Goal: Task Accomplishment & Management: Manage account settings

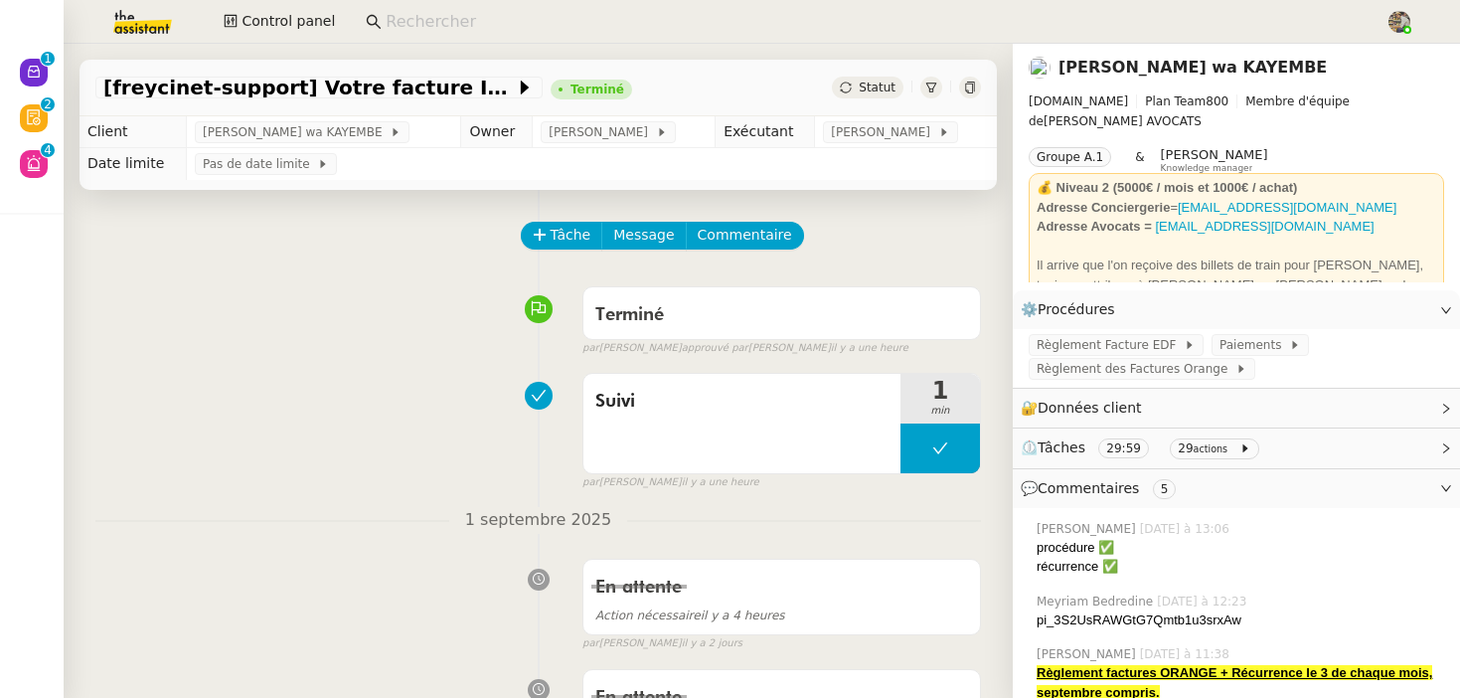
click at [422, 16] on input at bounding box center [876, 22] width 980 height 27
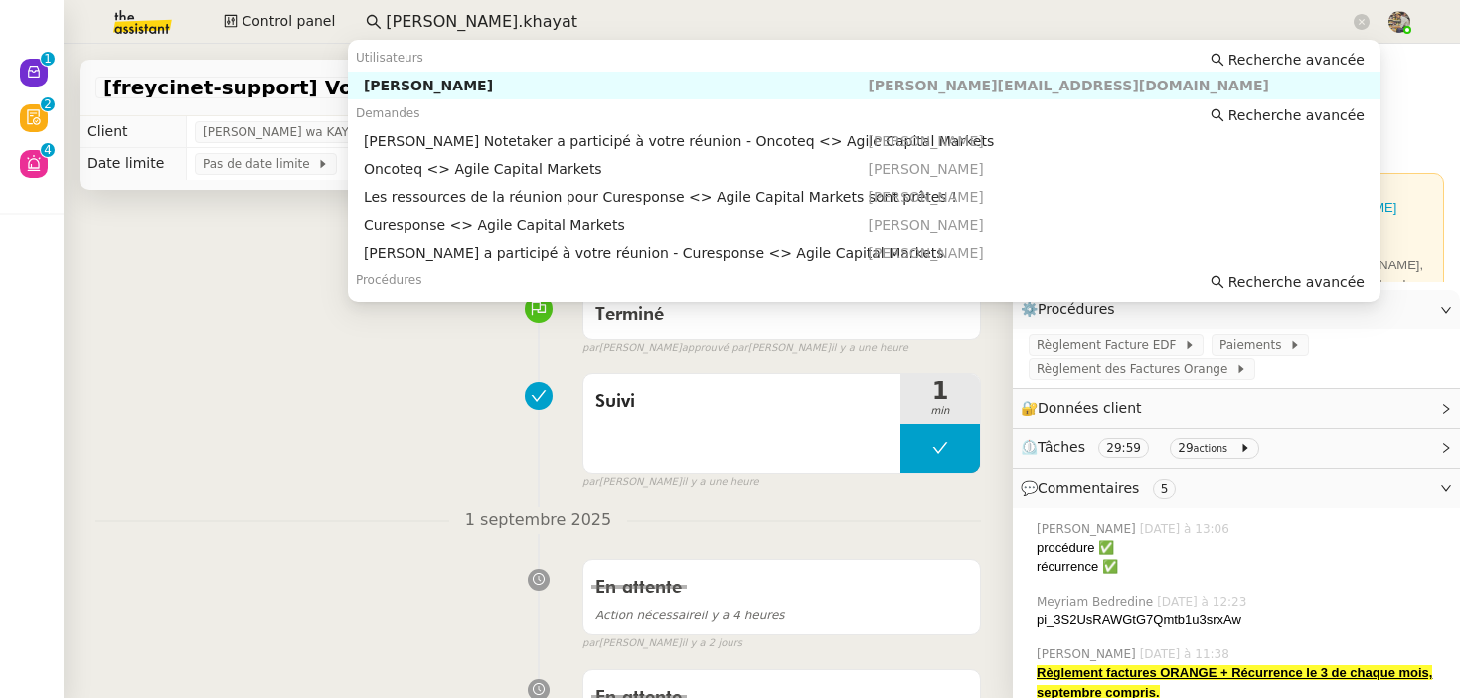
click at [435, 86] on div "Michael Khayat" at bounding box center [616, 86] width 505 height 18
type input "michael.khayat"
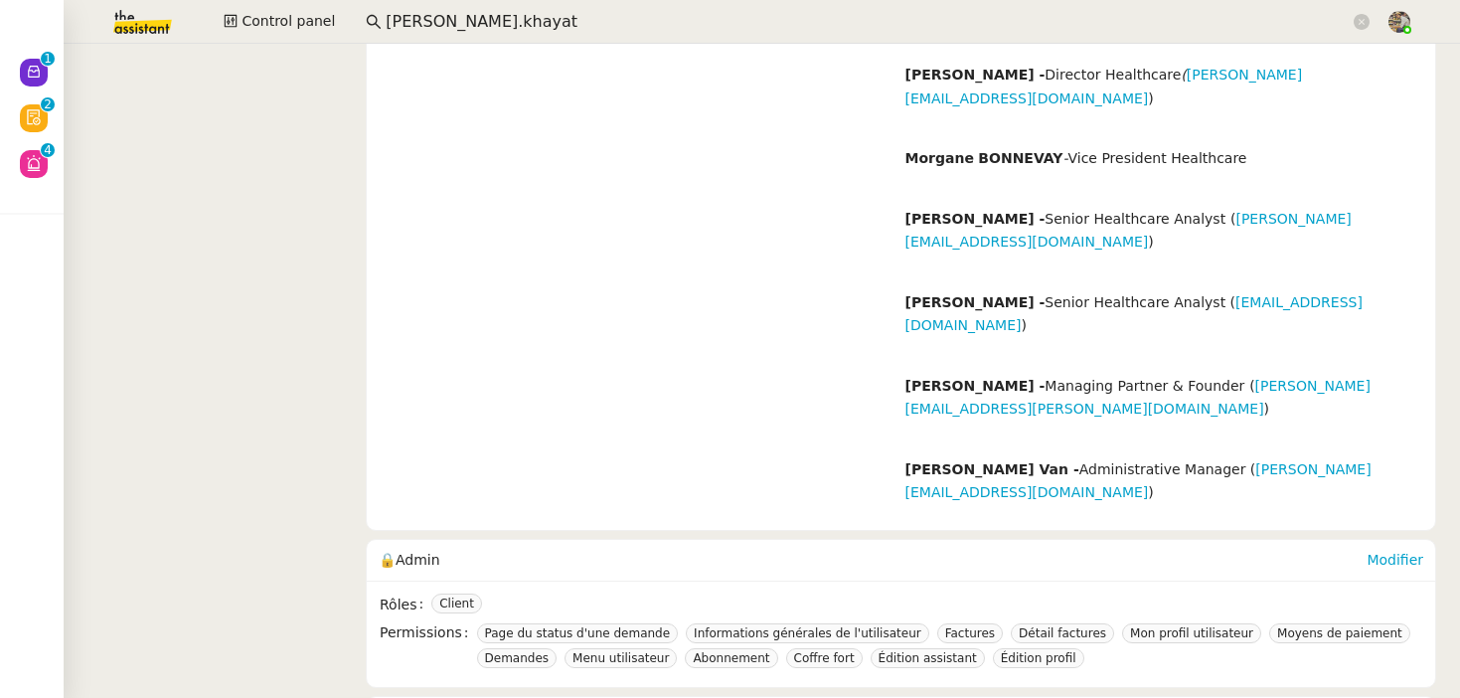
scroll to position [936, 0]
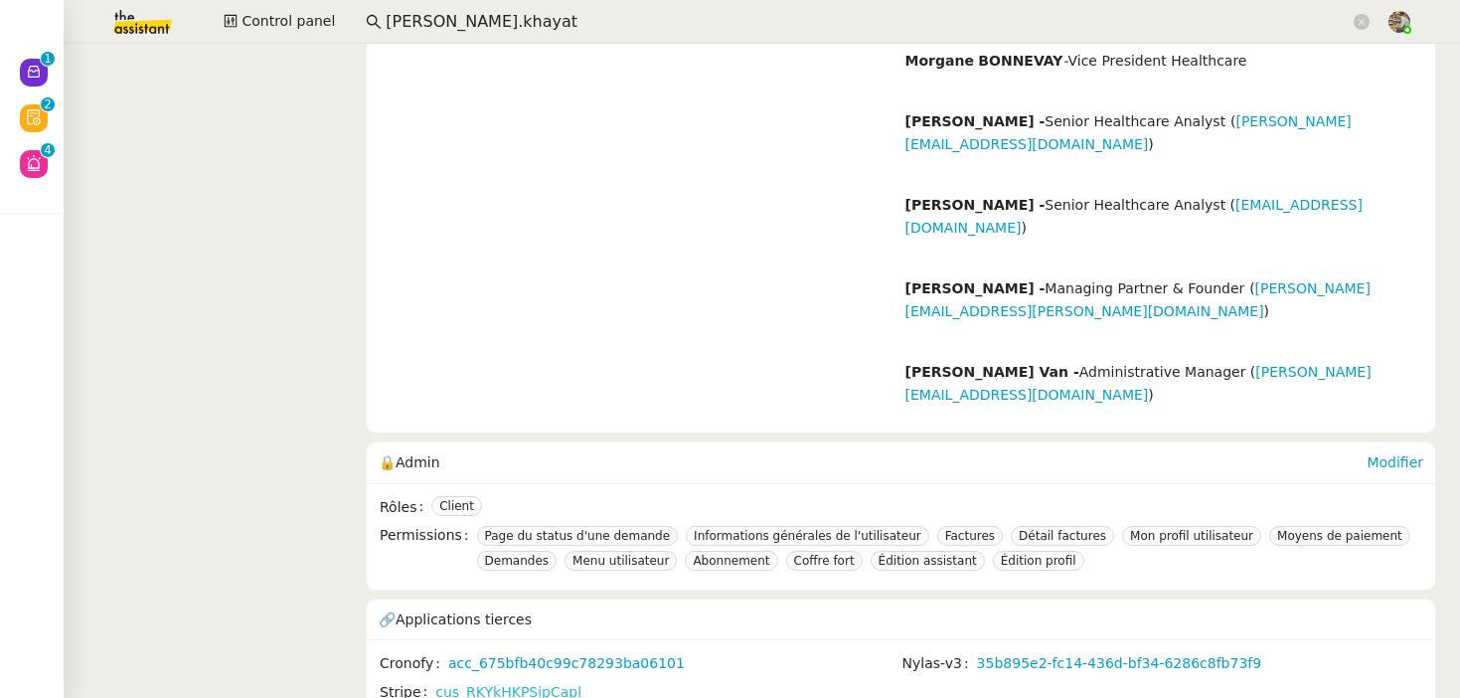
click at [506, 681] on link "cus_RKYkHKPSipCapl" at bounding box center [508, 692] width 146 height 23
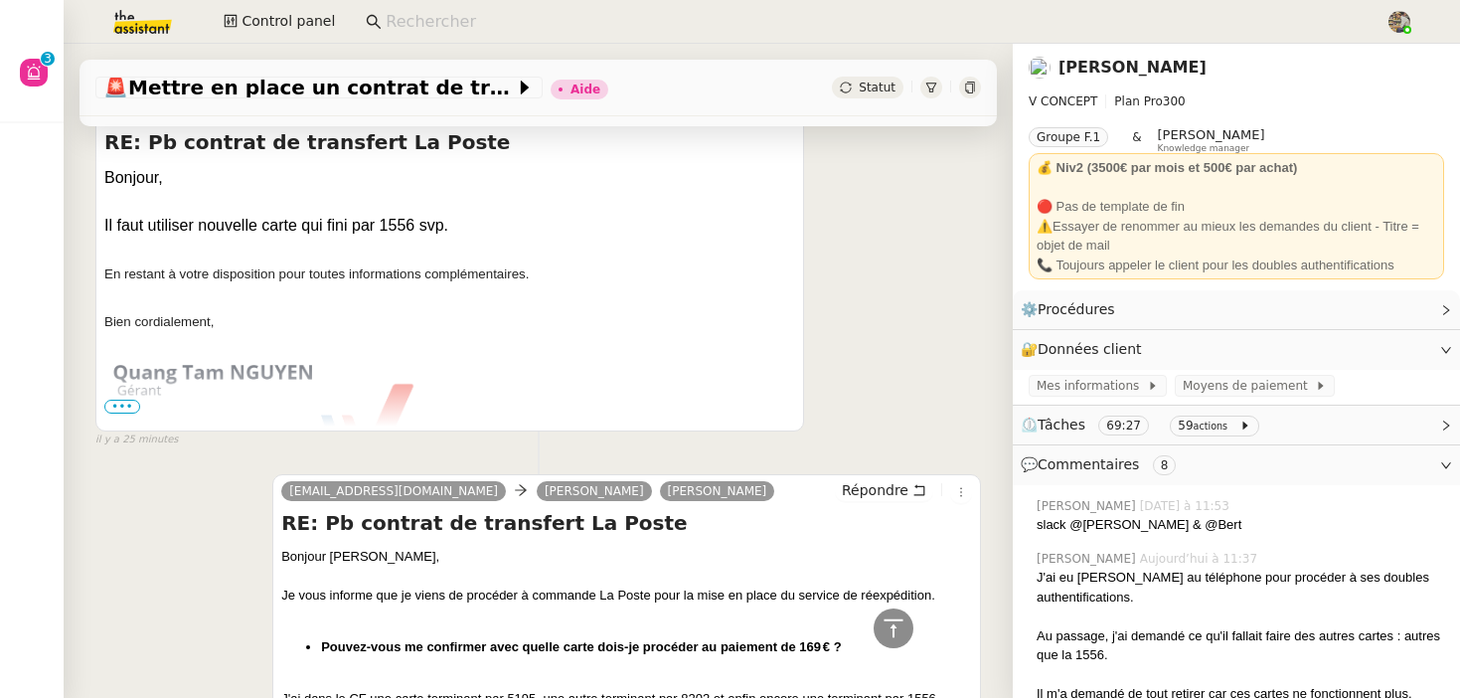
scroll to position [1034, 0]
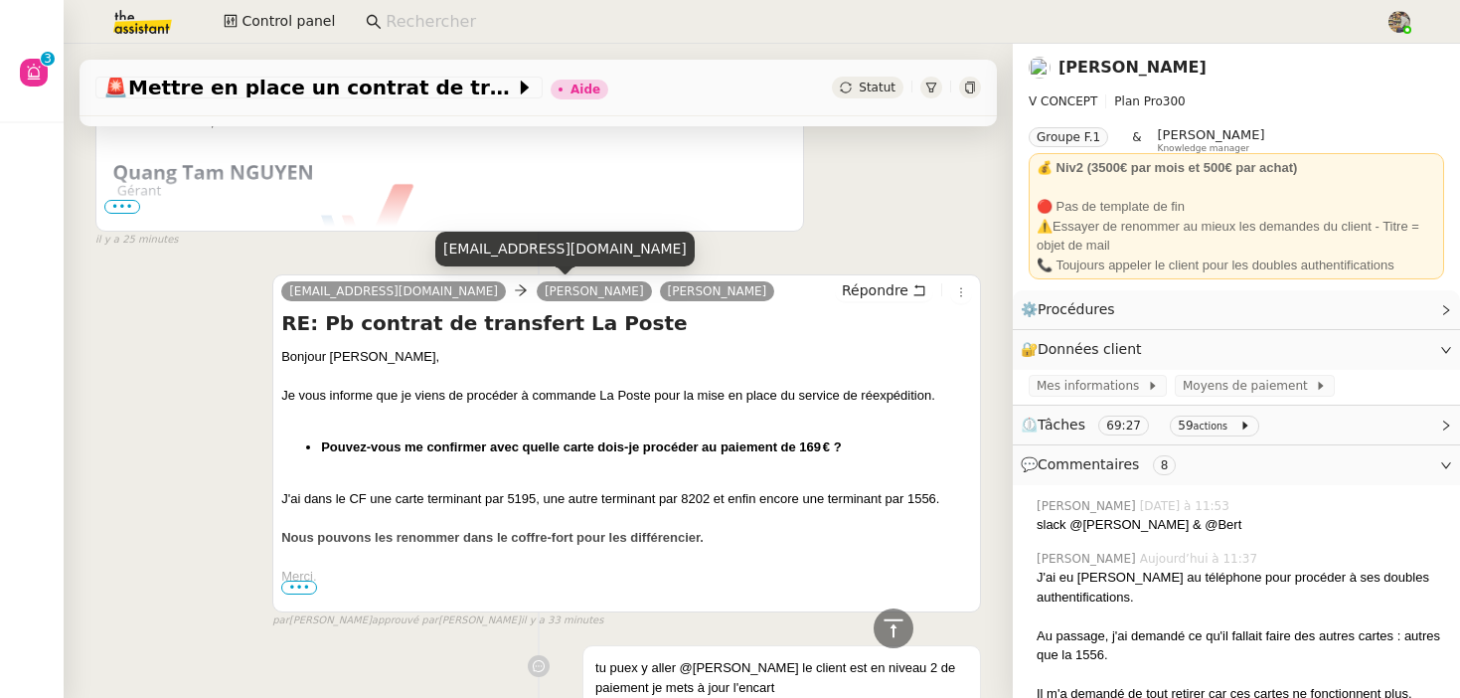
click at [537, 291] on link "[PERSON_NAME]" at bounding box center [594, 291] width 115 height 18
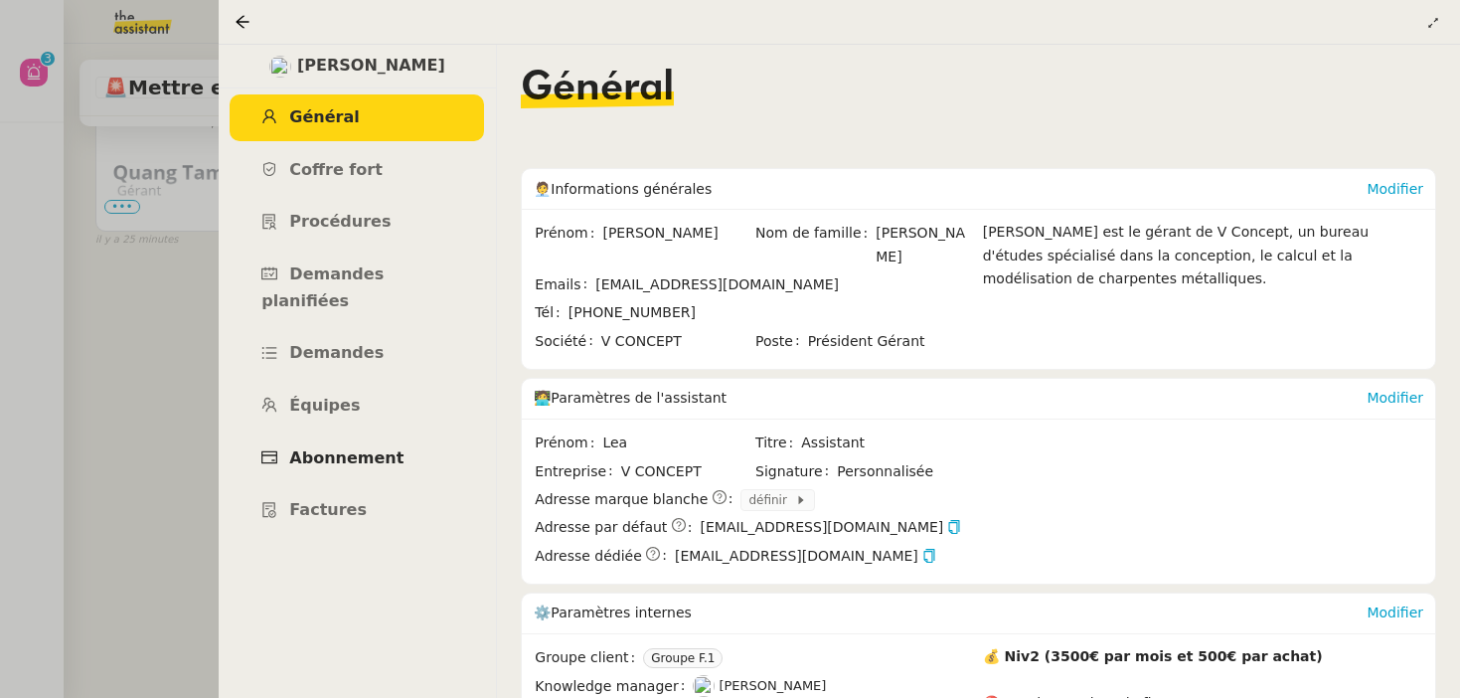
click at [348, 448] on span "Abonnement" at bounding box center [346, 457] width 114 height 19
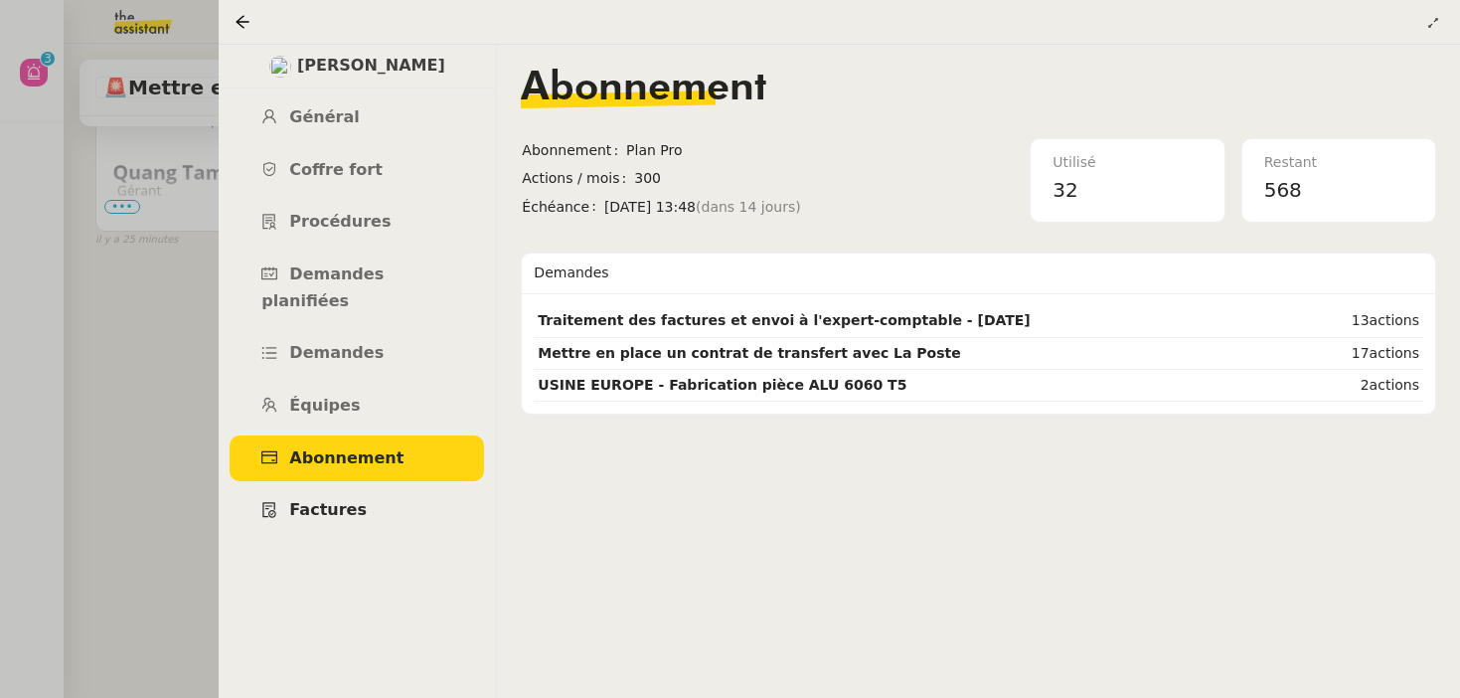
click at [314, 500] on span "Factures" at bounding box center [328, 509] width 78 height 19
click at [393, 114] on link "Général" at bounding box center [357, 117] width 254 height 47
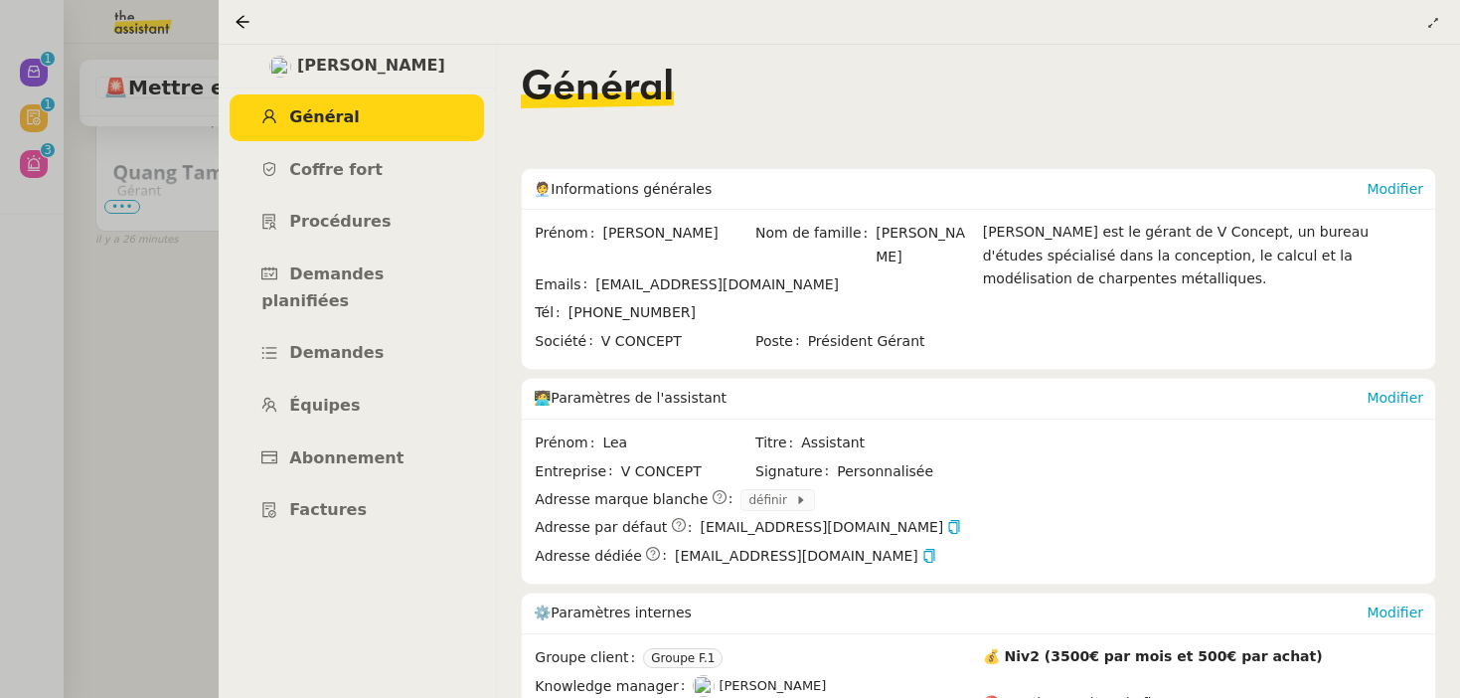
click at [146, 291] on div at bounding box center [730, 349] width 1460 height 698
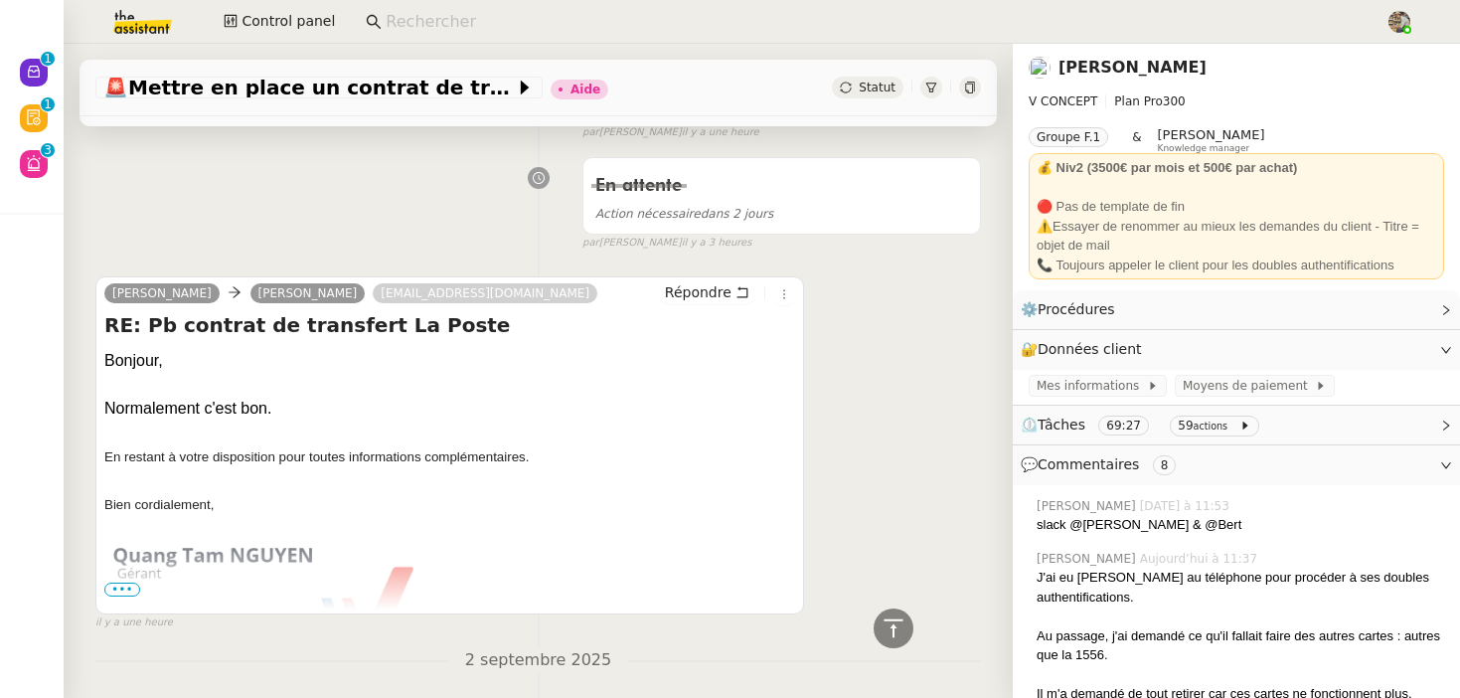
scroll to position [640, 0]
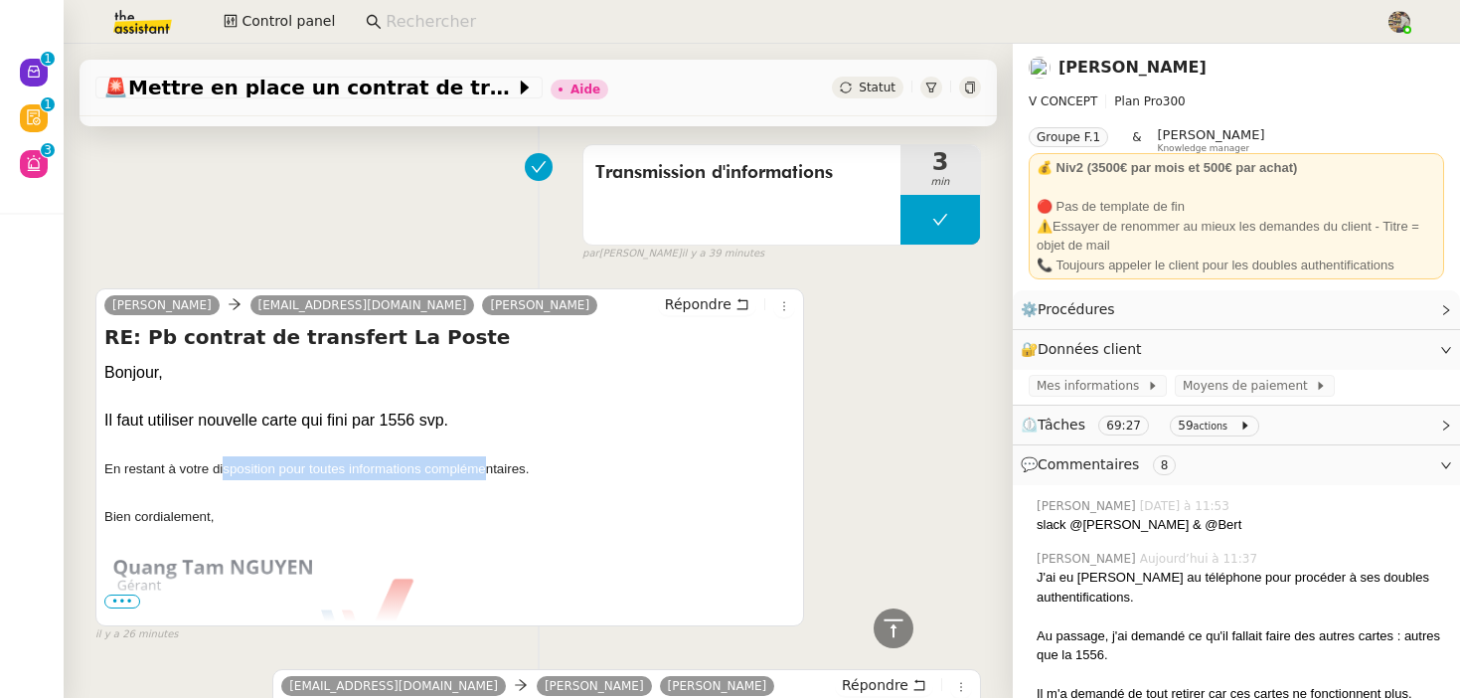
drag, startPoint x: 223, startPoint y: 466, endPoint x: 552, endPoint y: 466, distance: 329.9
click at [548, 466] on p "En restant à votre disposition pour toutes informations complémentaires." at bounding box center [449, 468] width 691 height 24
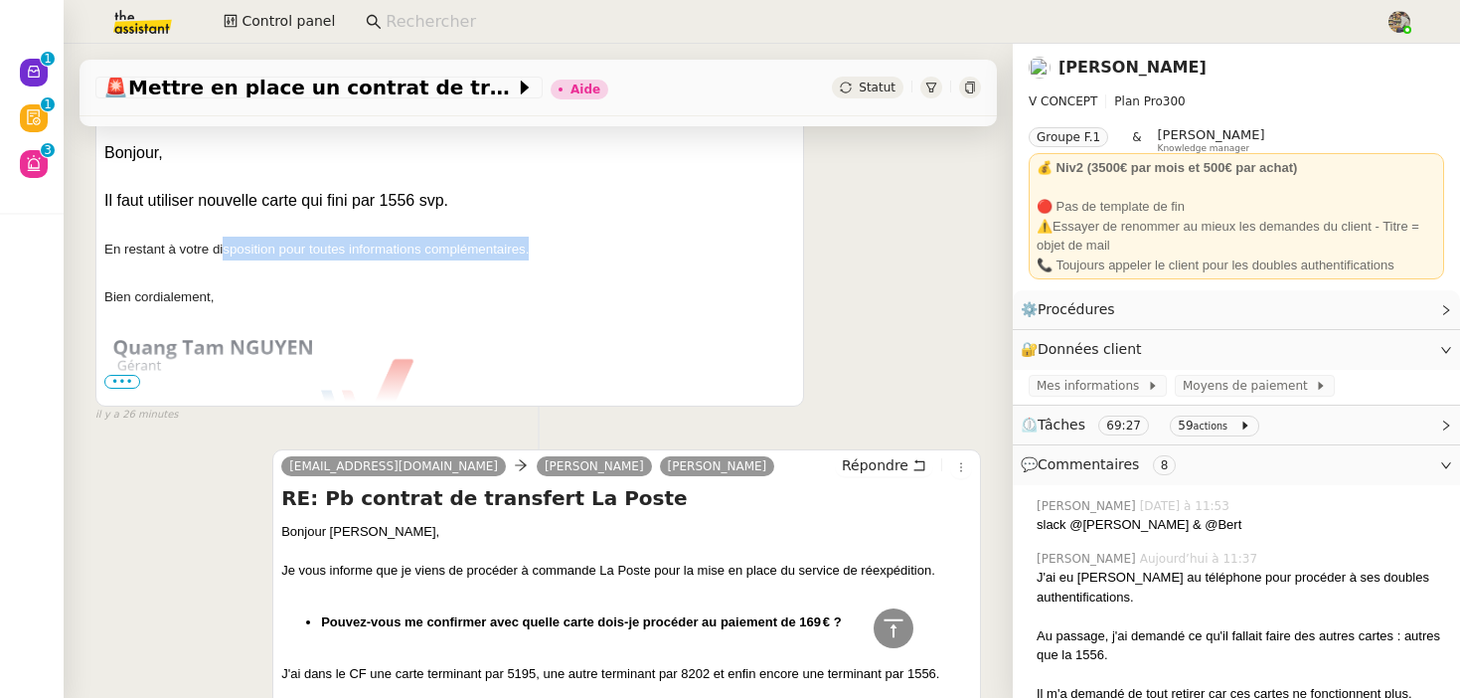
scroll to position [969, 0]
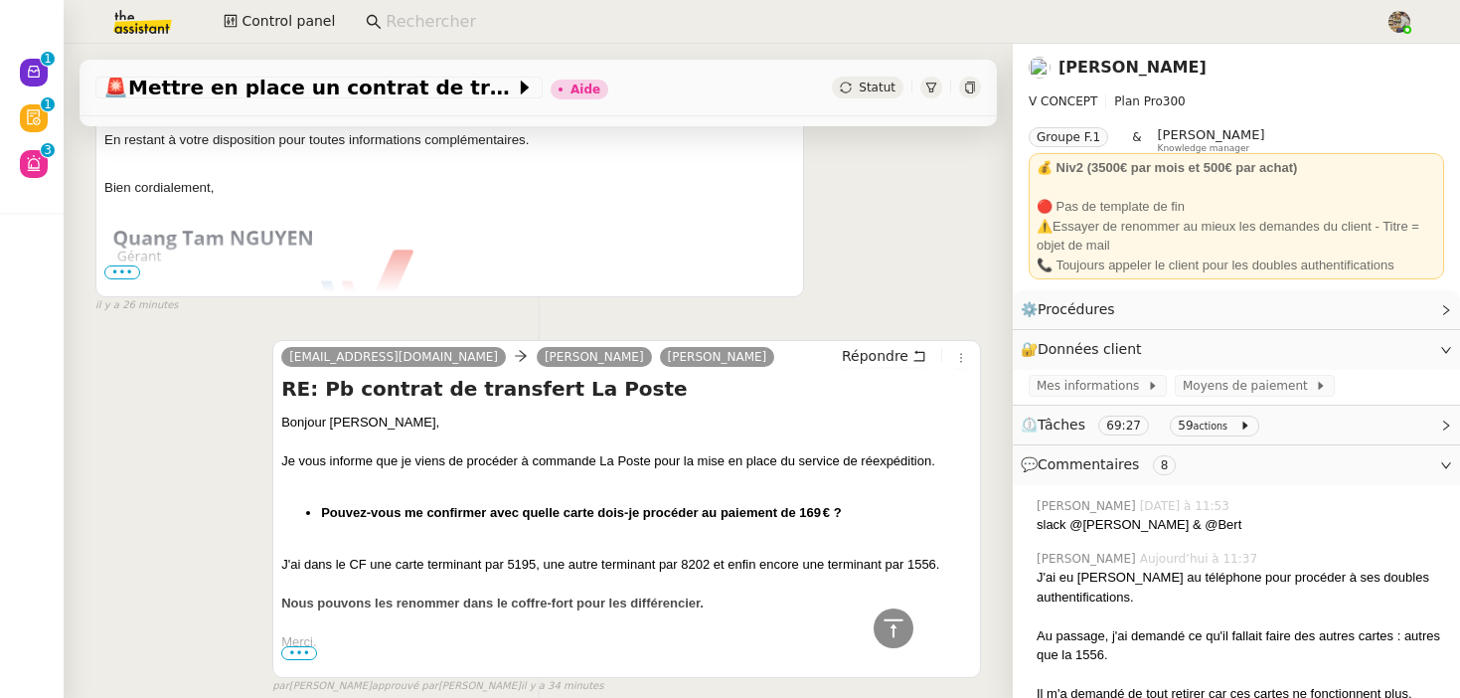
click at [299, 646] on span "•••" at bounding box center [299, 653] width 36 height 14
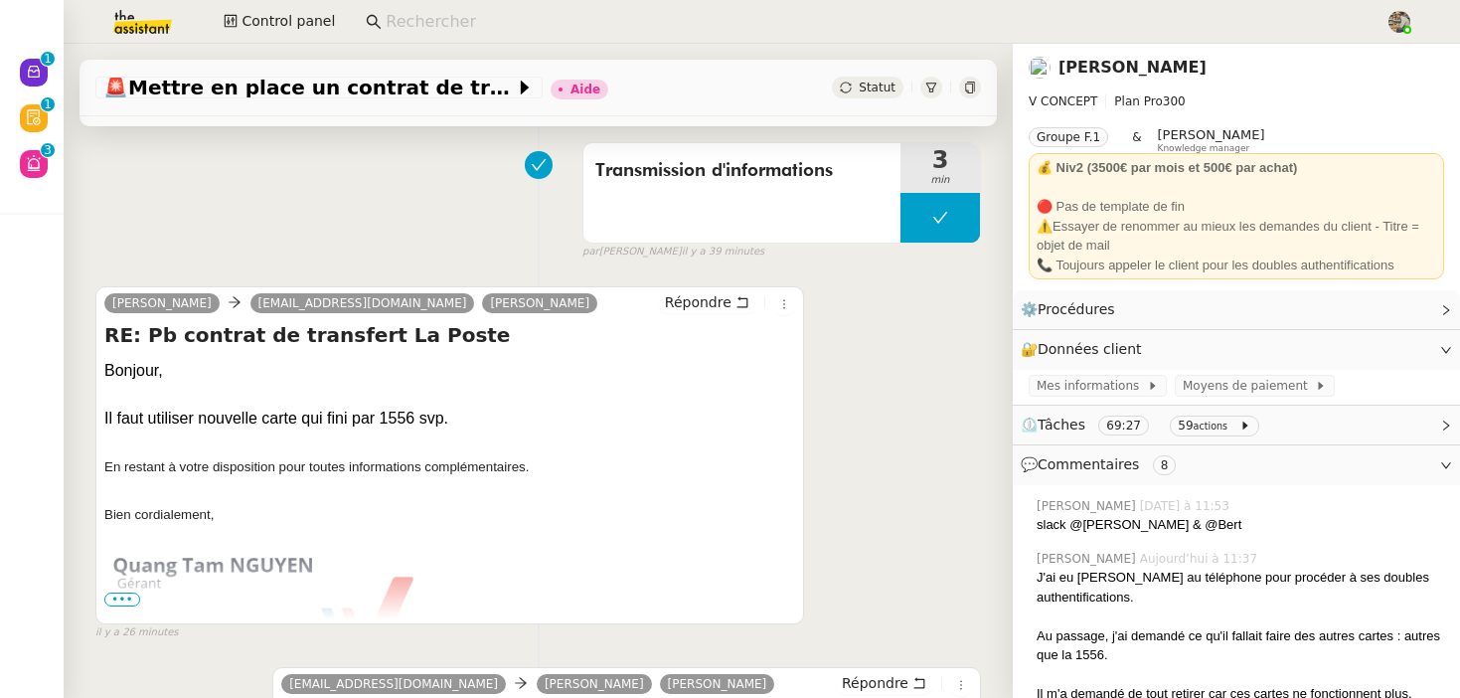
scroll to position [1044, 0]
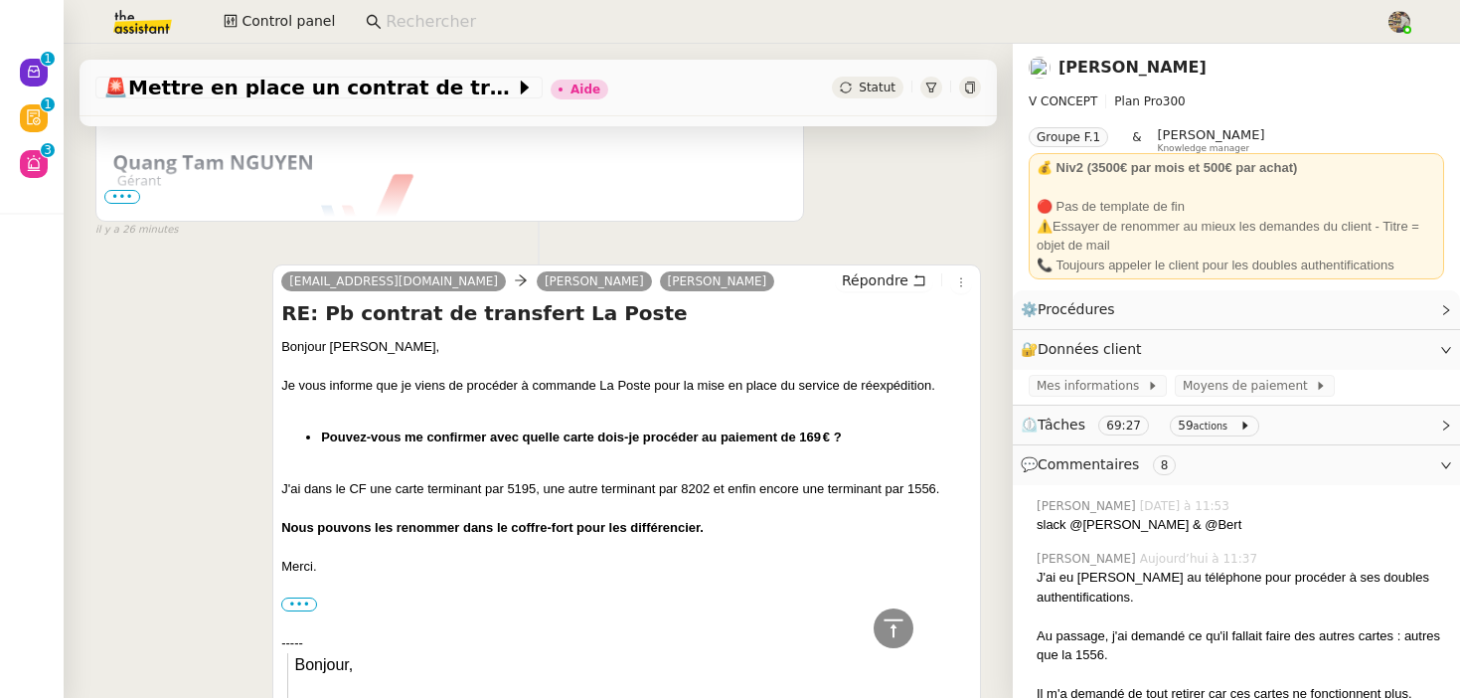
click at [1119, 51] on nz-page-header "[PERSON_NAME] V CONCEPT Plan Pro 300 Groupe F.1 & [PERSON_NAME] Knowledge manag…" at bounding box center [1236, 167] width 447 height 246
click at [1111, 62] on link "[PERSON_NAME]" at bounding box center [1132, 67] width 148 height 19
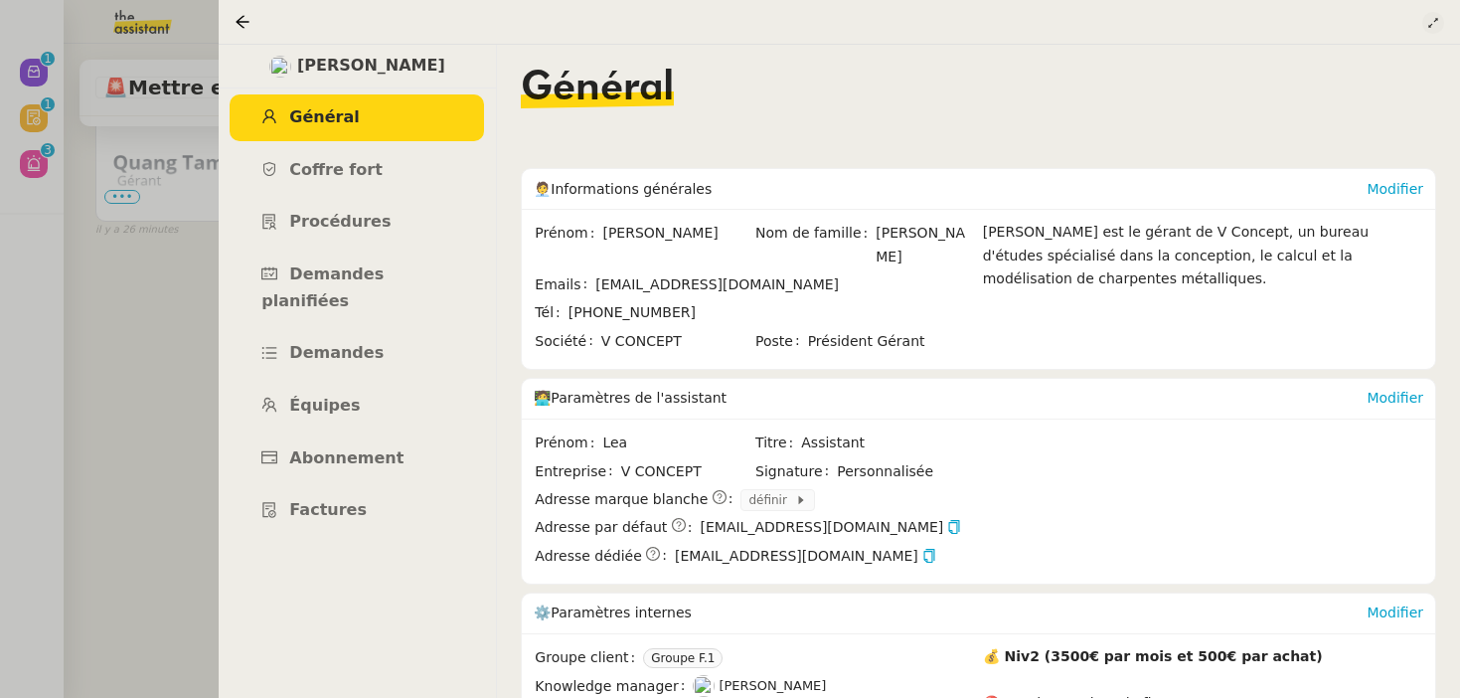
click at [1431, 12] on button at bounding box center [1433, 23] width 22 height 22
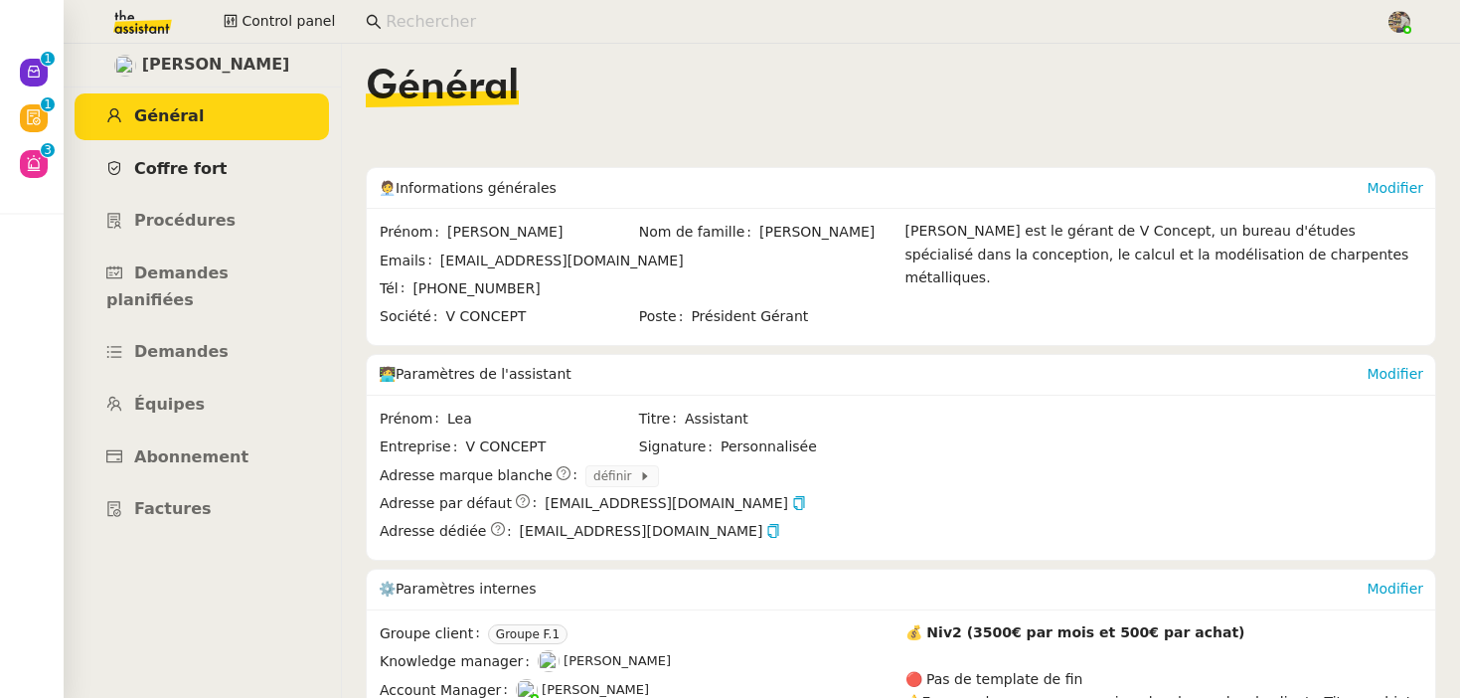
click at [211, 163] on span "Coffre fort" at bounding box center [180, 168] width 93 height 19
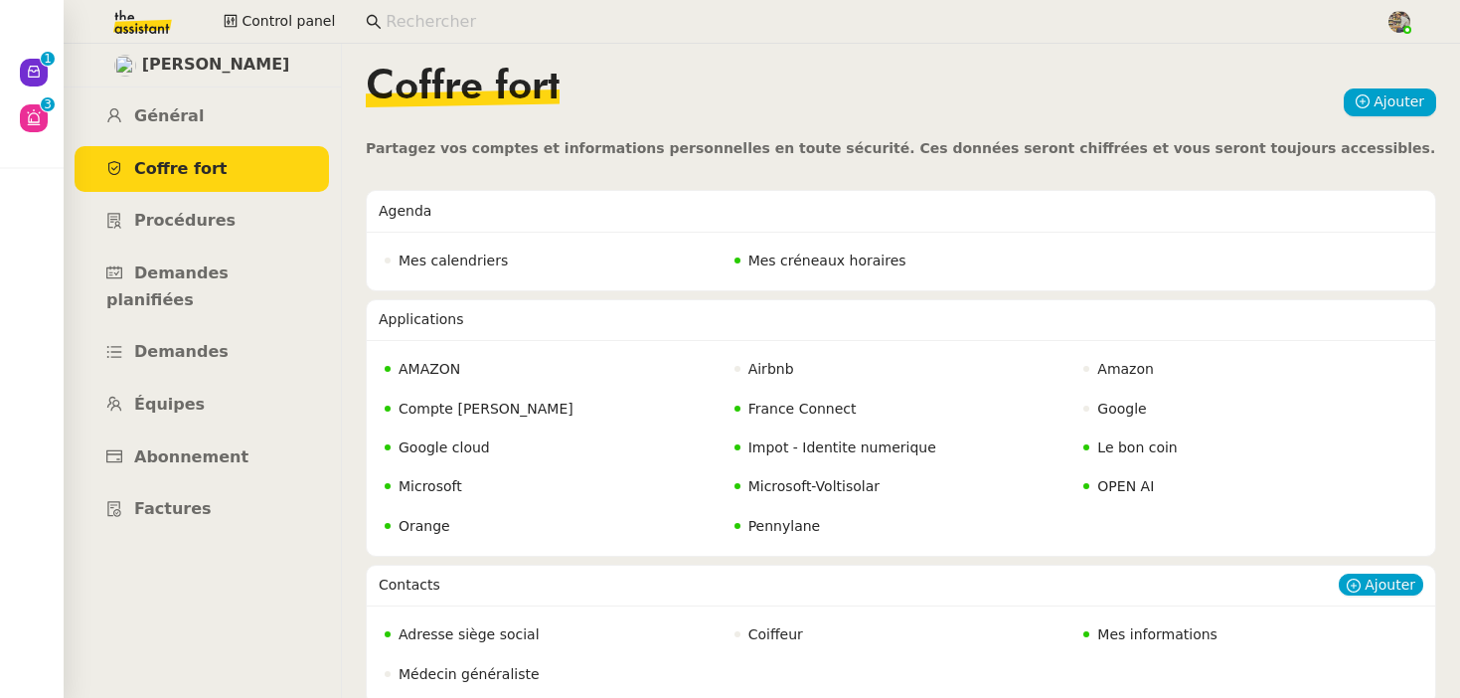
scroll to position [123, 0]
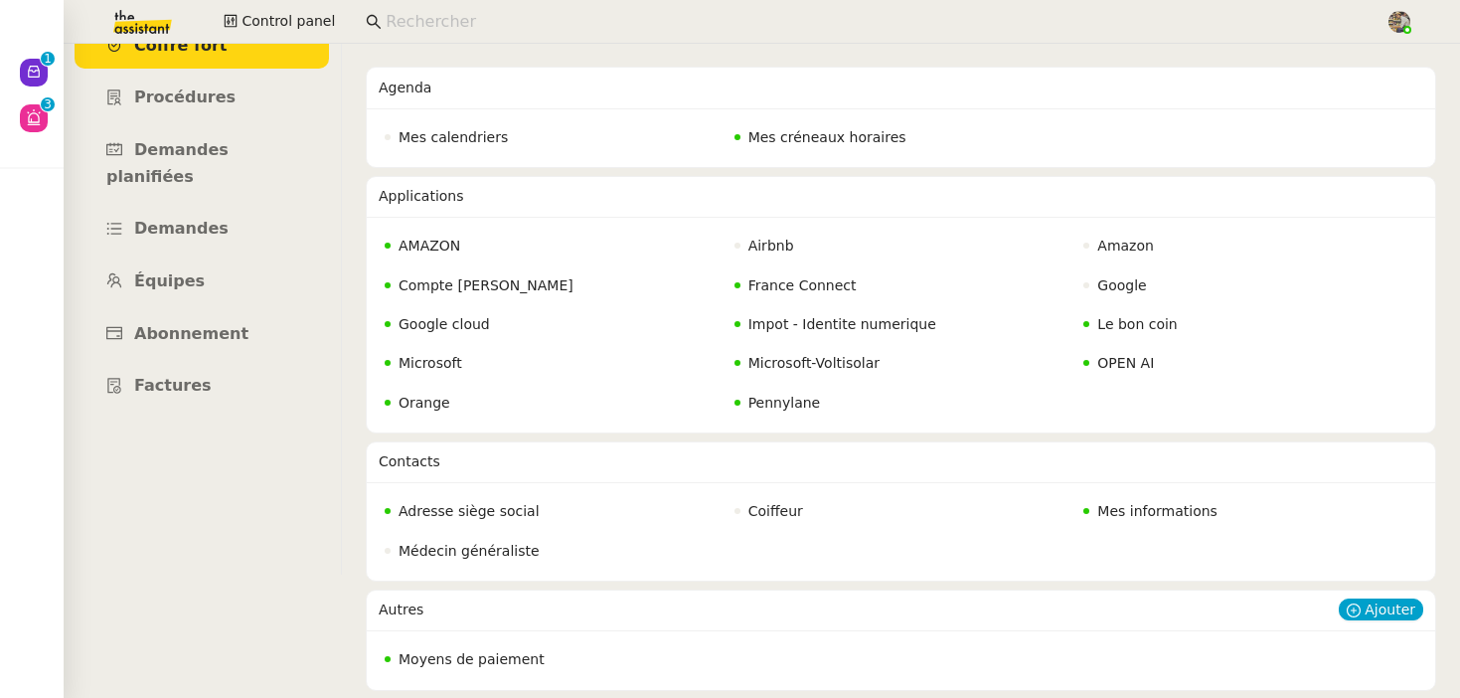
click at [429, 655] on span "Moyens de paiement" at bounding box center [471, 659] width 146 height 16
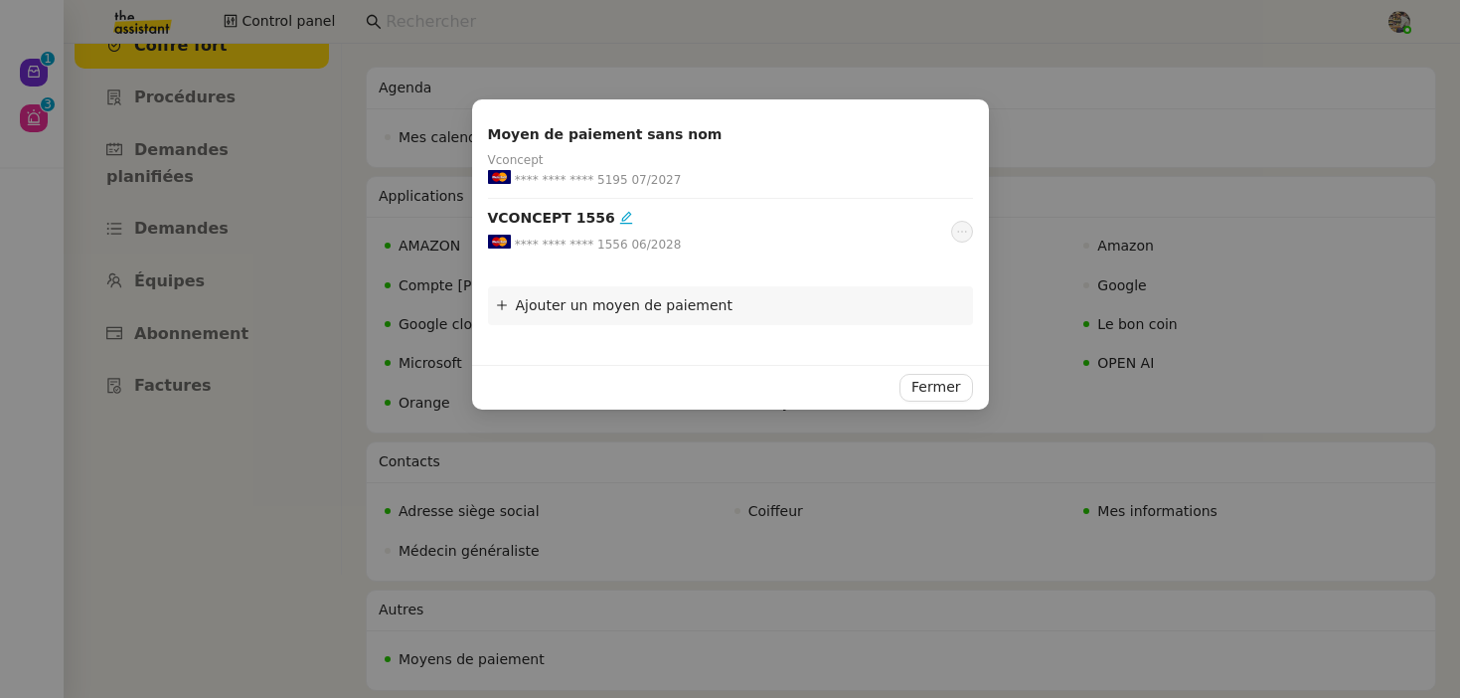
click at [592, 246] on span "**** **** **** 1556" at bounding box center [571, 245] width 113 height 20
click at [871, 224] on div "VCONCEPT 1556" at bounding box center [719, 218] width 463 height 23
click at [957, 164] on button at bounding box center [962, 158] width 22 height 22
click at [893, 176] on div "**** **** **** 5195 07/2027" at bounding box center [719, 180] width 463 height 20
click at [859, 222] on div "VCONCEPT 1556" at bounding box center [719, 218] width 463 height 23
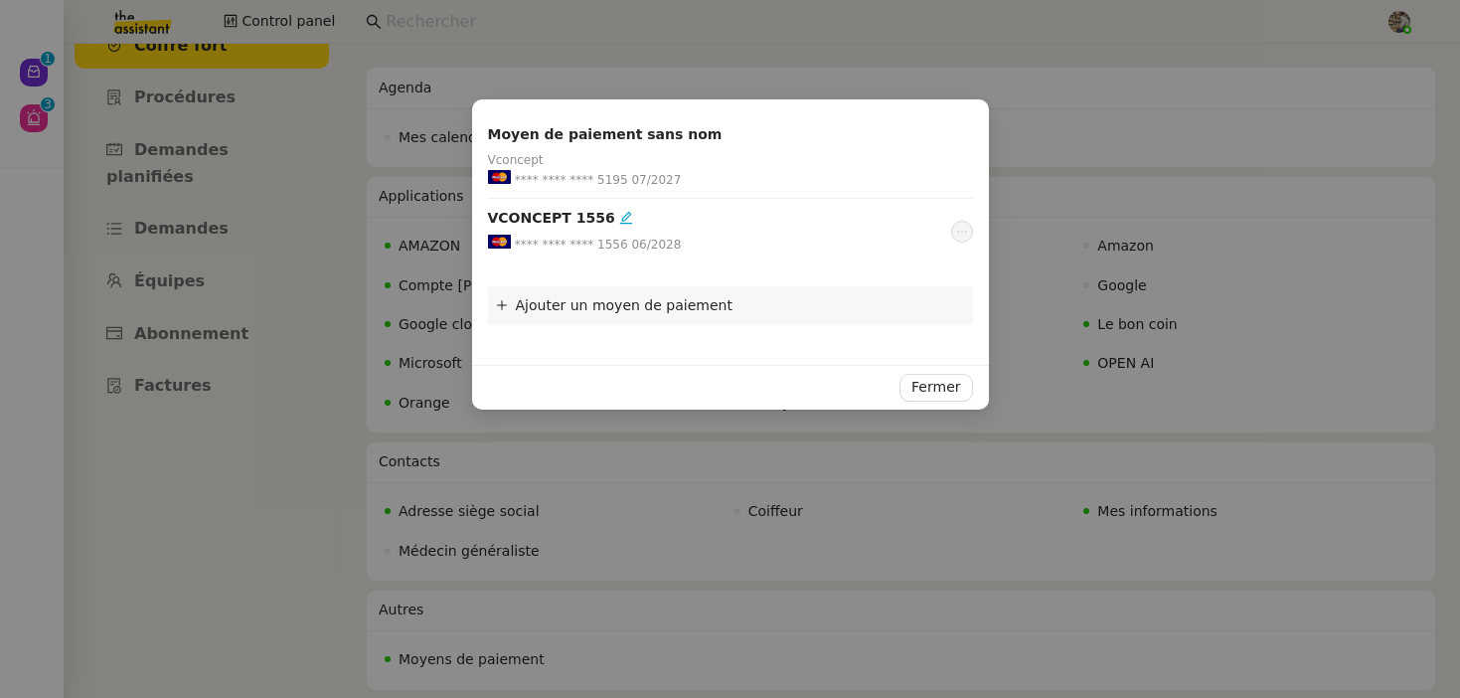
click at [615, 215] on nz-text-edit at bounding box center [624, 218] width 18 height 16
click at [619, 216] on icon at bounding box center [626, 218] width 14 height 14
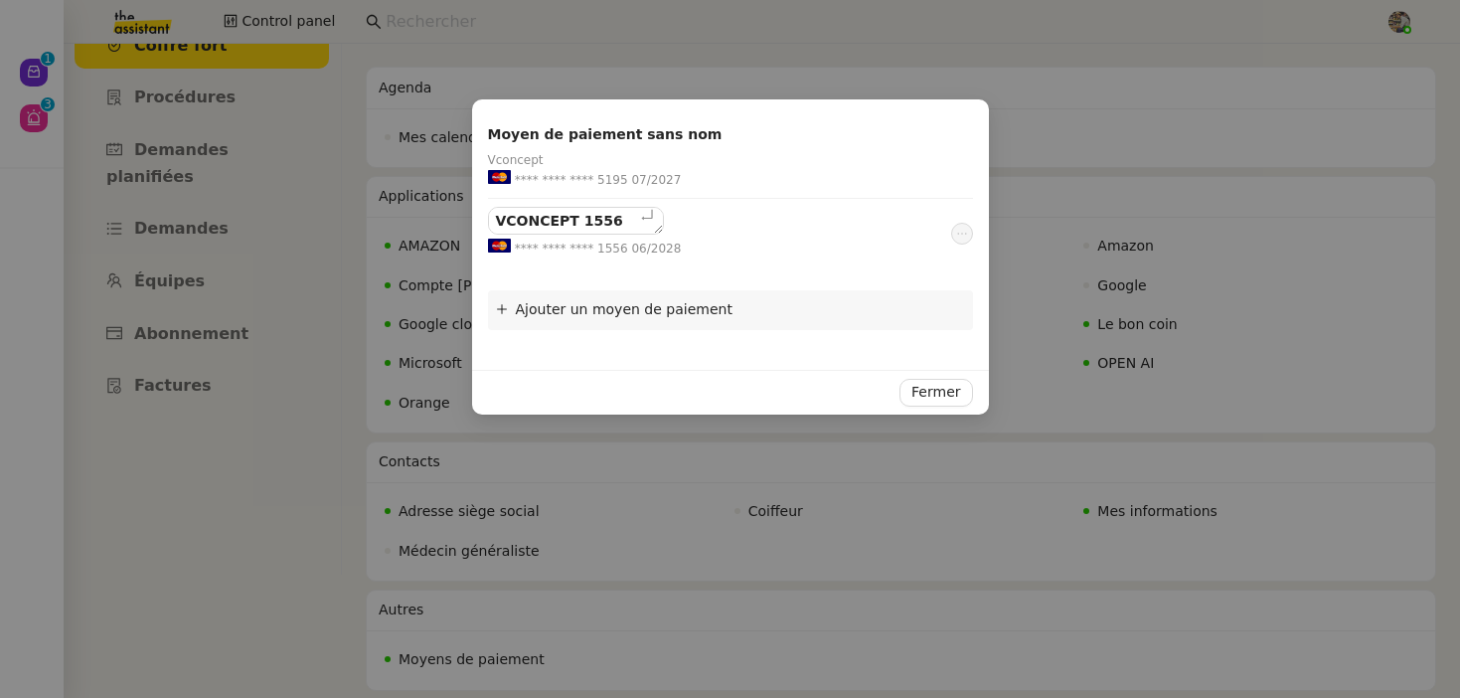
click at [689, 229] on div "VCONCEPT 1556" at bounding box center [719, 221] width 463 height 28
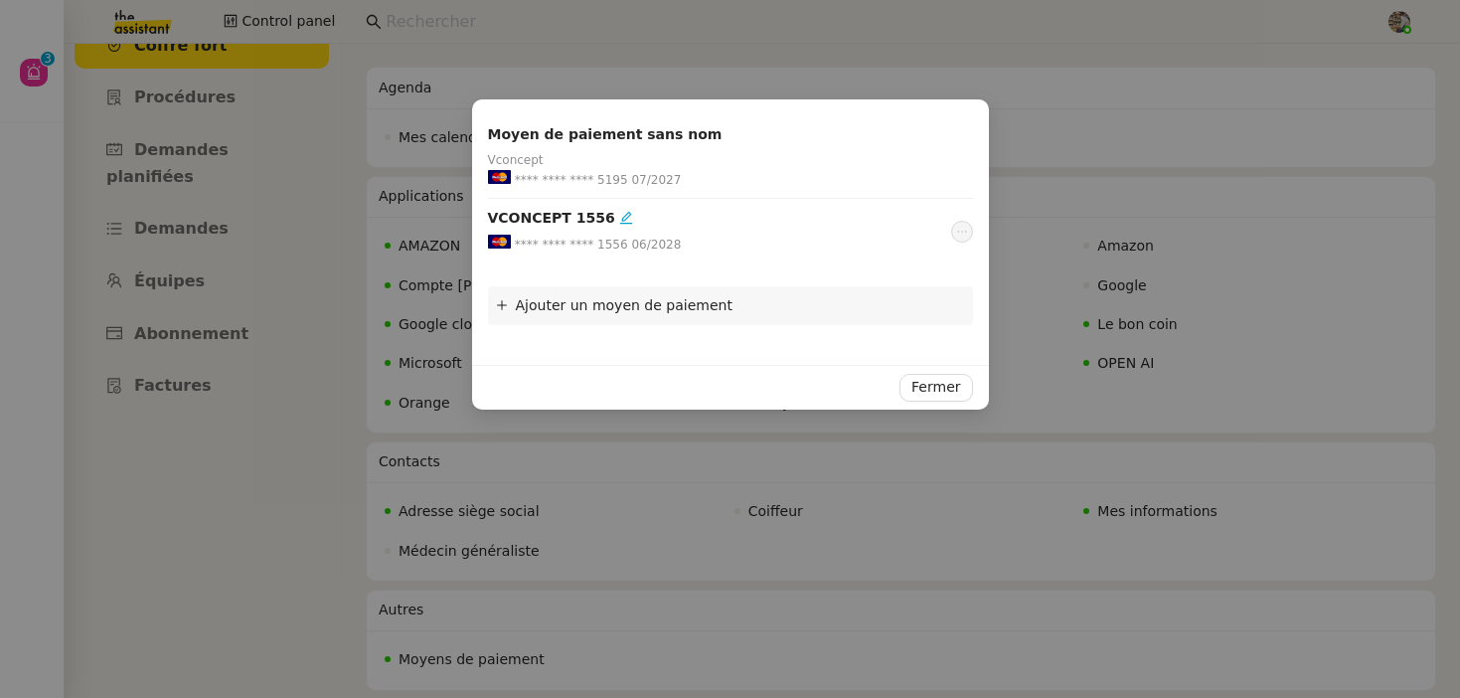
click at [934, 235] on div "**** **** **** 1556 06/2028" at bounding box center [719, 245] width 463 height 20
click at [672, 297] on span "Ajouter un moyen de paiement" at bounding box center [624, 305] width 217 height 16
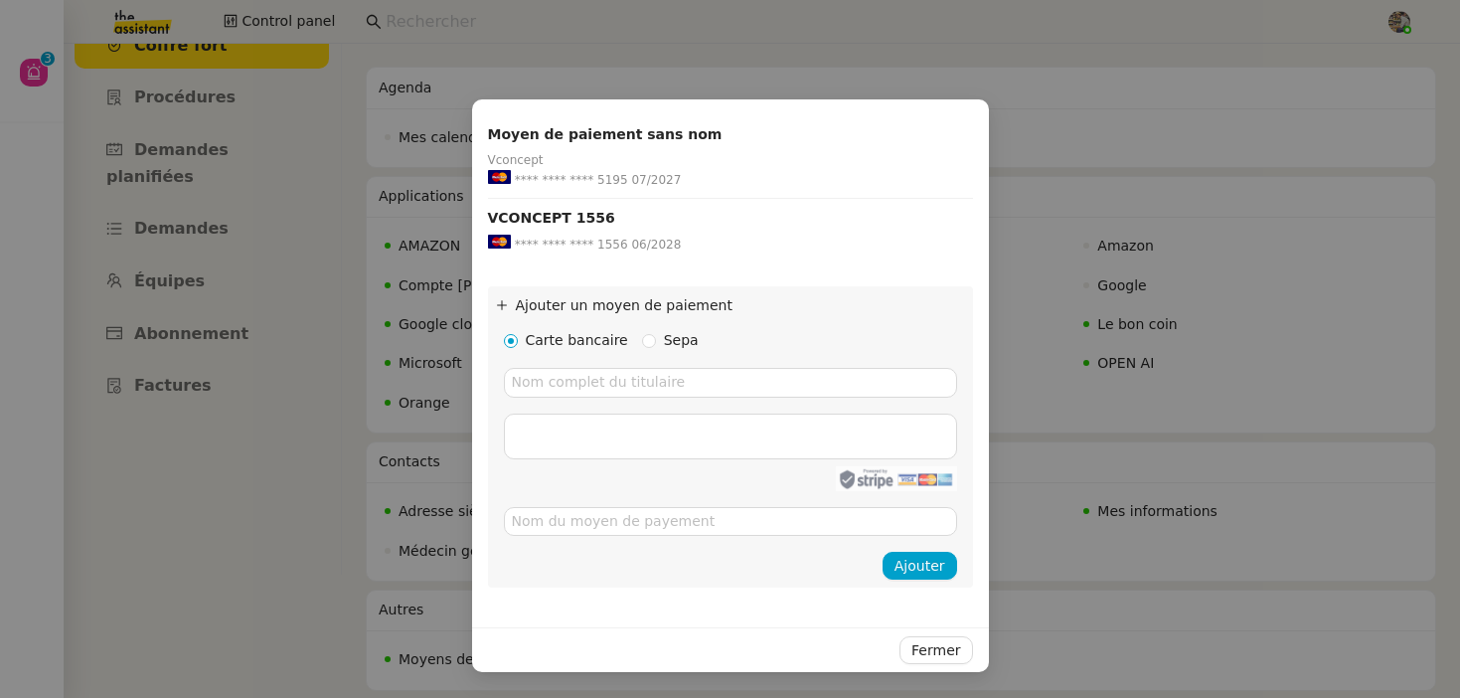
click at [617, 295] on span "Ajouter un moyen de paiement" at bounding box center [740, 305] width 449 height 23
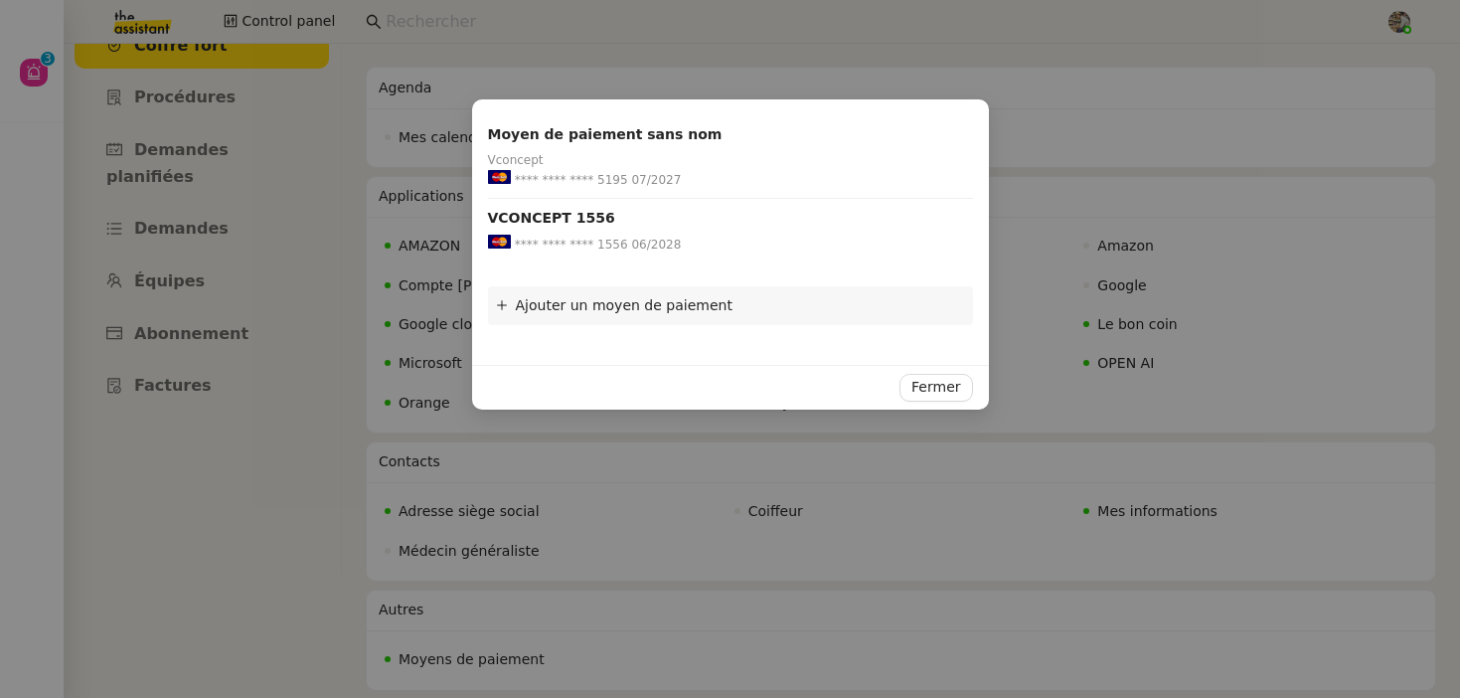
click at [617, 295] on span "Ajouter un moyen de paiement" at bounding box center [740, 305] width 449 height 23
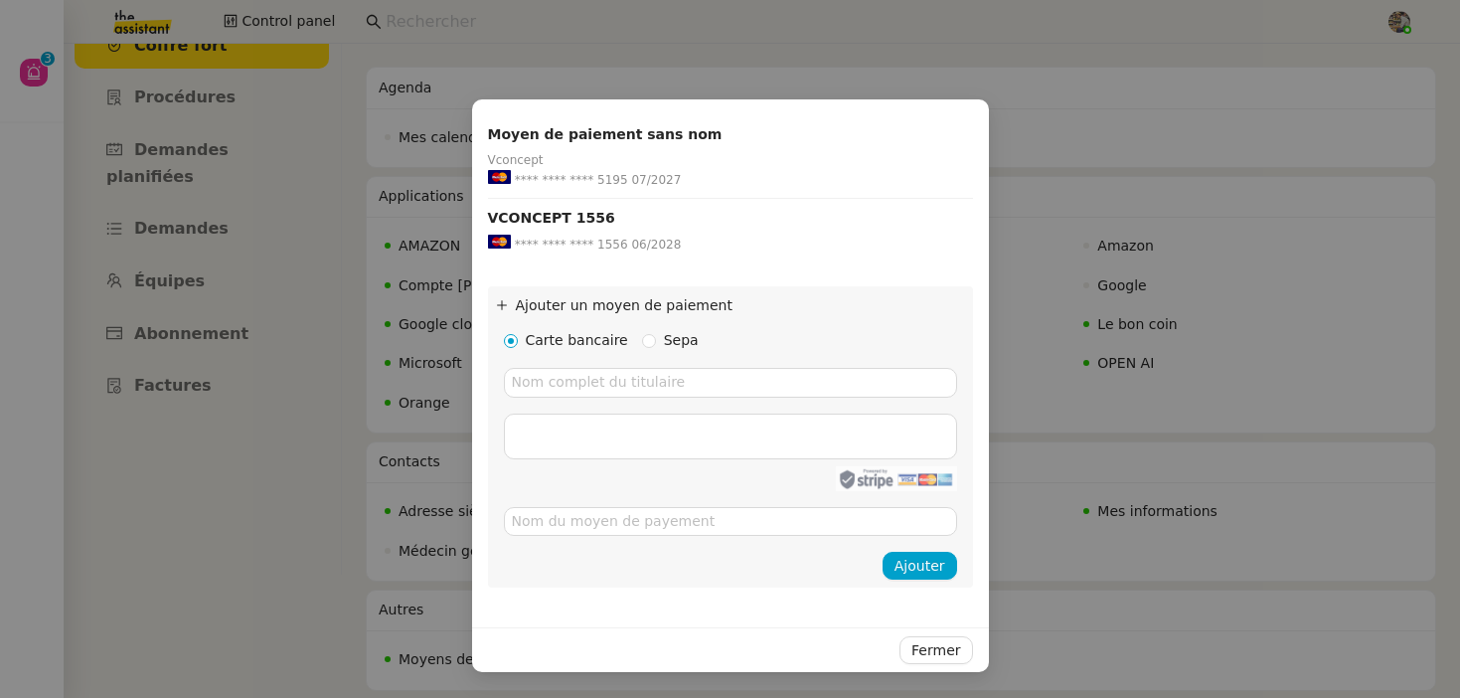
click at [624, 301] on span "Ajouter un moyen de paiement" at bounding box center [624, 305] width 217 height 16
